Goal: Task Accomplishment & Management: Manage account settings

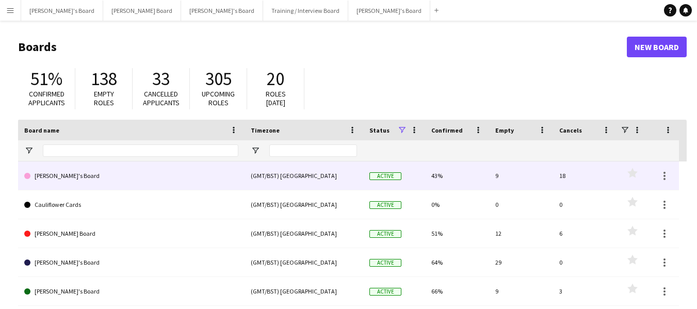
click at [73, 174] on link "[PERSON_NAME]'s Board" at bounding box center [131, 175] width 214 height 29
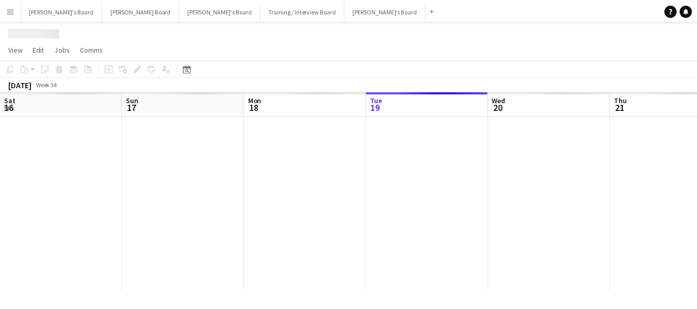
scroll to position [0, 247]
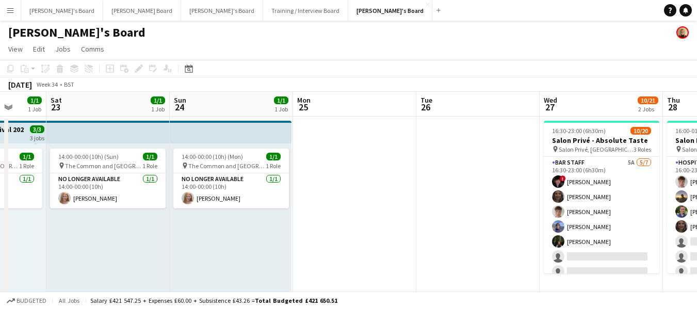
drag, startPoint x: 570, startPoint y: 135, endPoint x: 10, endPoint y: 168, distance: 560.7
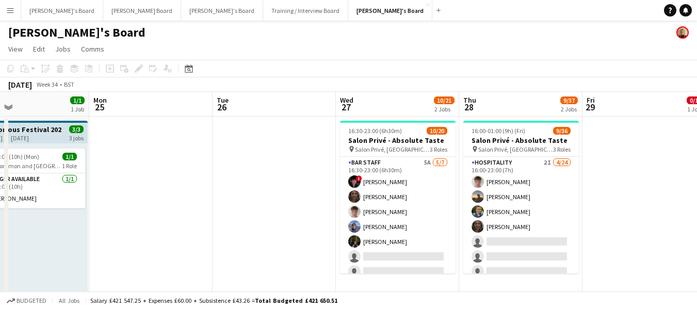
scroll to position [0, 452]
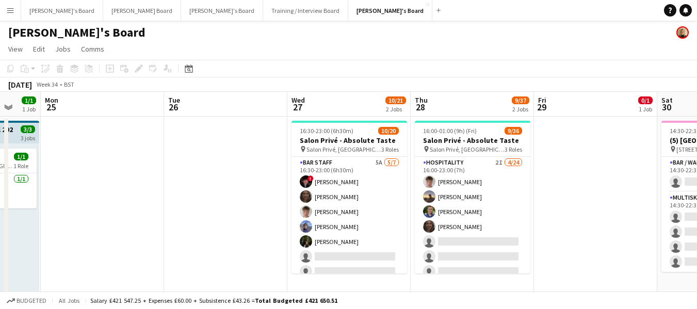
drag, startPoint x: 482, startPoint y: 98, endPoint x: 229, endPoint y: 100, distance: 252.8
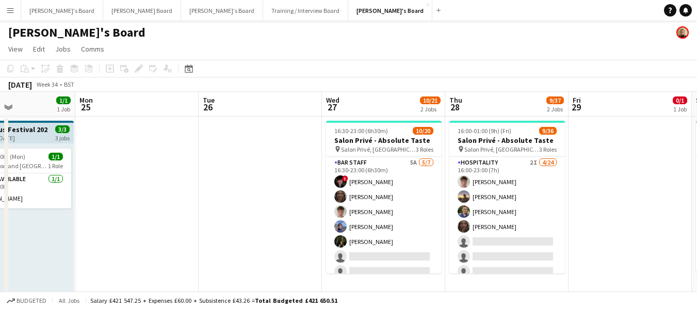
scroll to position [0, 291]
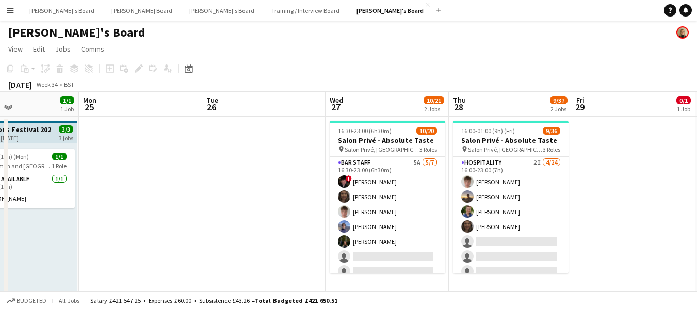
drag, startPoint x: 628, startPoint y: 107, endPoint x: 666, endPoint y: 128, distance: 43.6
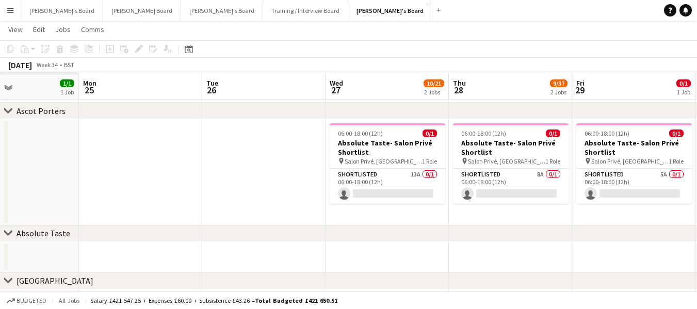
scroll to position [206, 0]
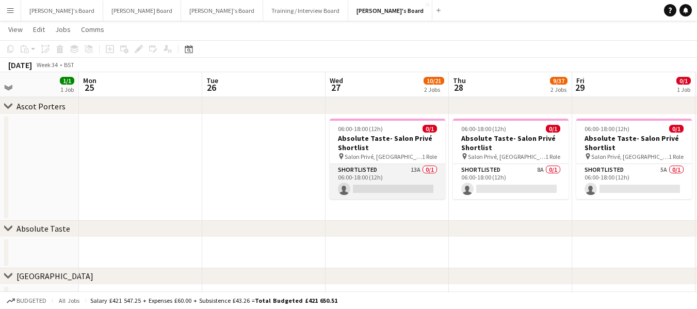
click at [365, 169] on app-card-role "Shortlisted 13A 0/1 06:00-18:00 (12h) single-neutral-actions" at bounding box center [388, 181] width 116 height 35
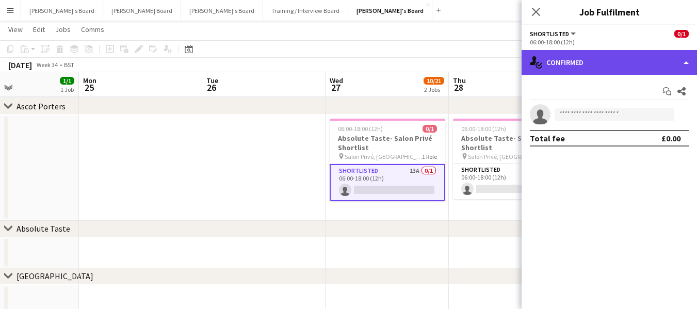
click at [600, 66] on div "single-neutral-actions-check-2 Confirmed" at bounding box center [608, 62] width 175 height 25
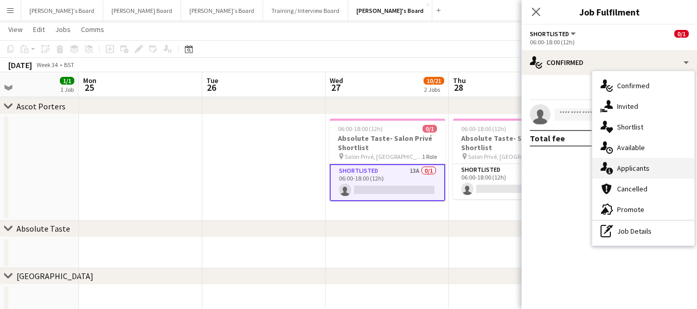
click at [624, 174] on div "single-neutral-actions-information Applicants" at bounding box center [643, 168] width 102 height 21
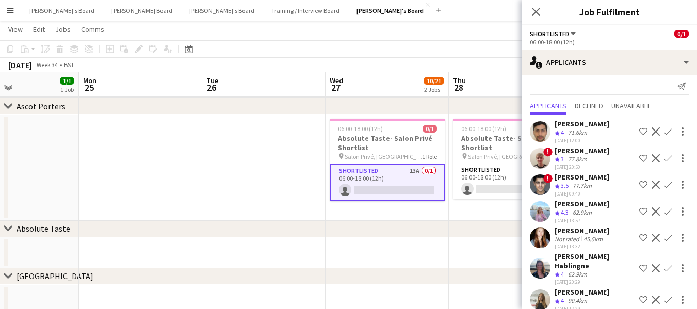
scroll to position [0, 0]
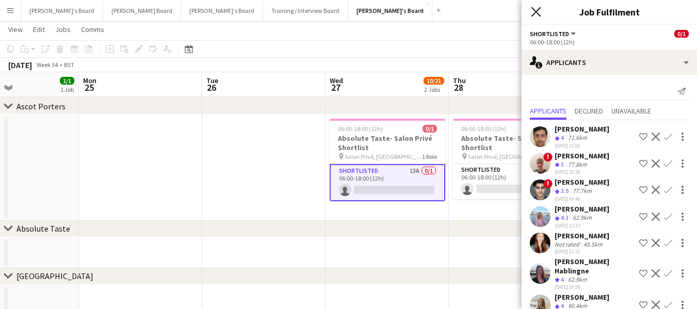
click at [534, 9] on icon "Close pop-in" at bounding box center [536, 12] width 10 height 10
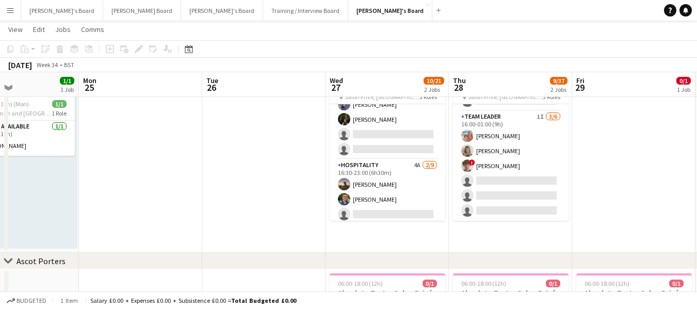
scroll to position [103, 0]
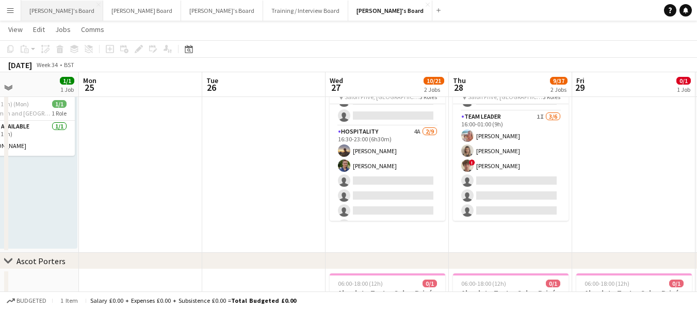
click at [51, 5] on button "[PERSON_NAME]'s Board Close" at bounding box center [62, 11] width 82 height 20
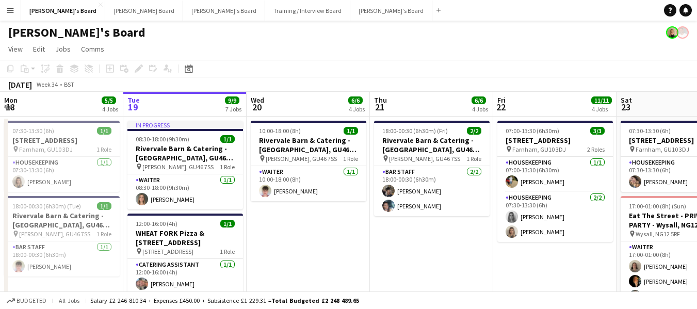
click at [11, 9] on app-icon "Menu" at bounding box center [10, 10] width 8 height 8
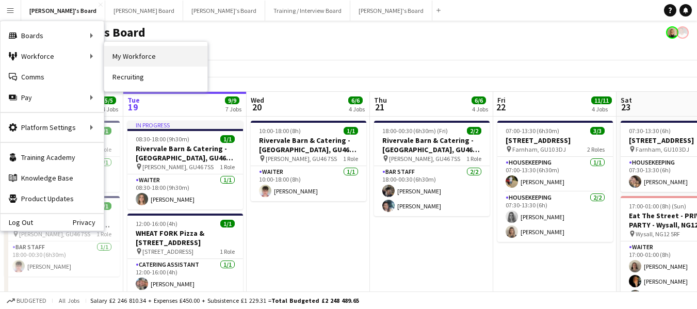
click at [130, 59] on link "My Workforce" at bounding box center [155, 56] width 103 height 21
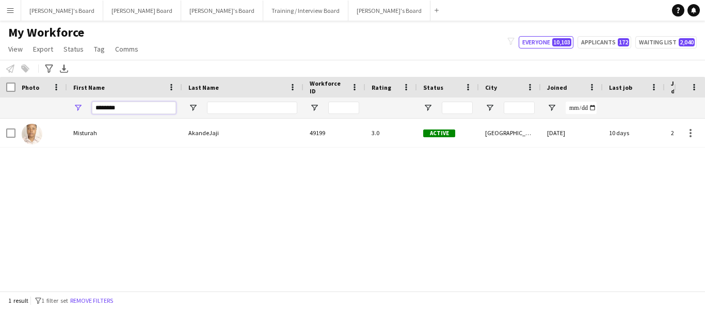
drag, startPoint x: 134, startPoint y: 105, endPoint x: 32, endPoint y: 85, distance: 104.2
click at [42, 95] on div "Workforce Details Photo First Name" at bounding box center [618, 98] width 1236 height 42
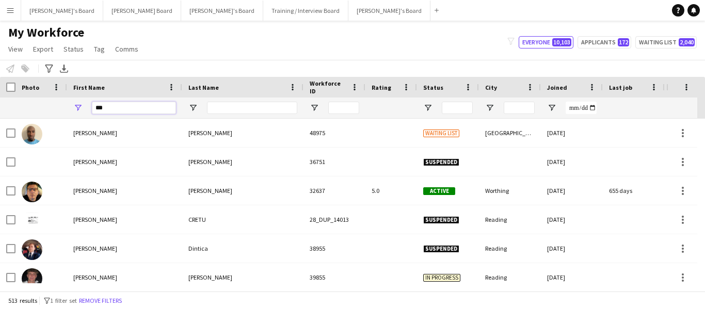
type input "***"
click at [232, 104] on input "Last Name Filter Input" at bounding box center [252, 108] width 90 height 12
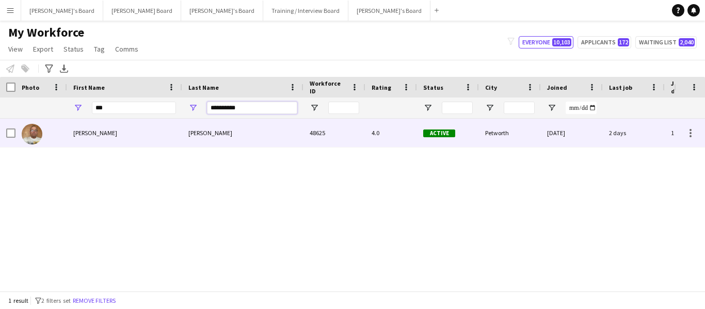
type input "**********"
click at [177, 130] on div "[PERSON_NAME]" at bounding box center [124, 133] width 115 height 28
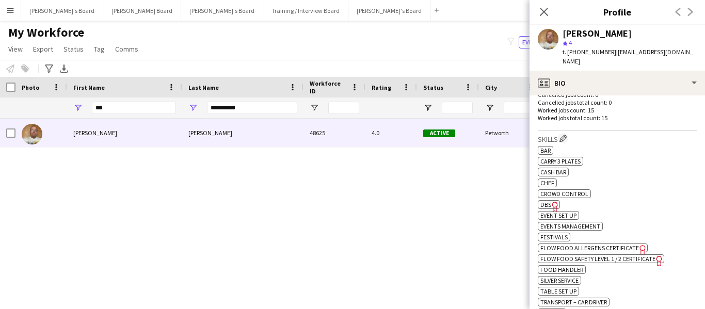
scroll to position [309, 0]
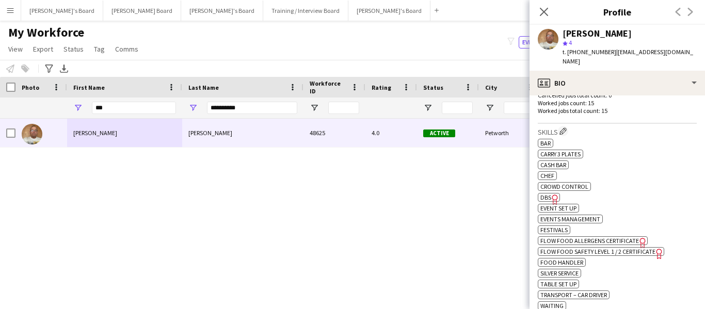
click at [618, 237] on span "Flow Food Allergens Certificate" at bounding box center [589, 241] width 99 height 8
